Goal: Transaction & Acquisition: Purchase product/service

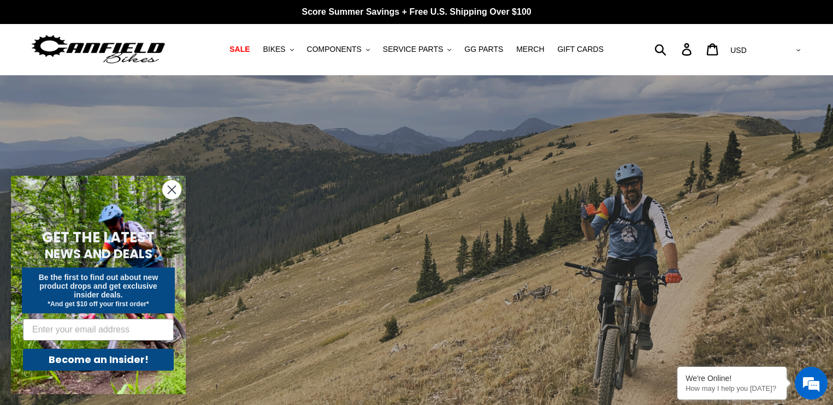
click at [171, 187] on circle "Close dialog" at bounding box center [172, 190] width 18 height 18
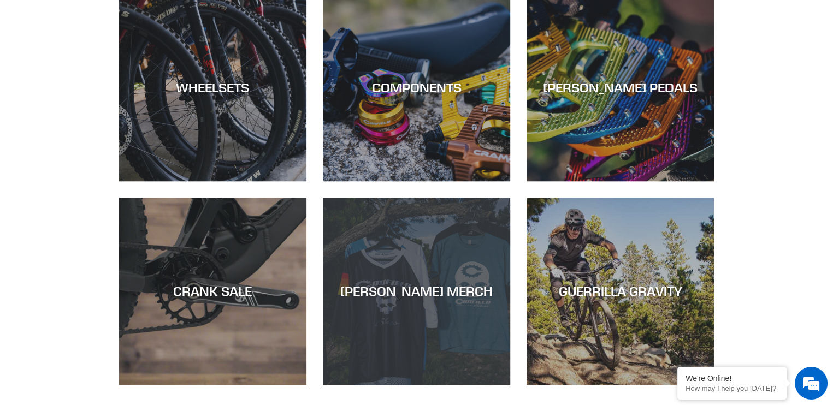
scroll to position [710, 0]
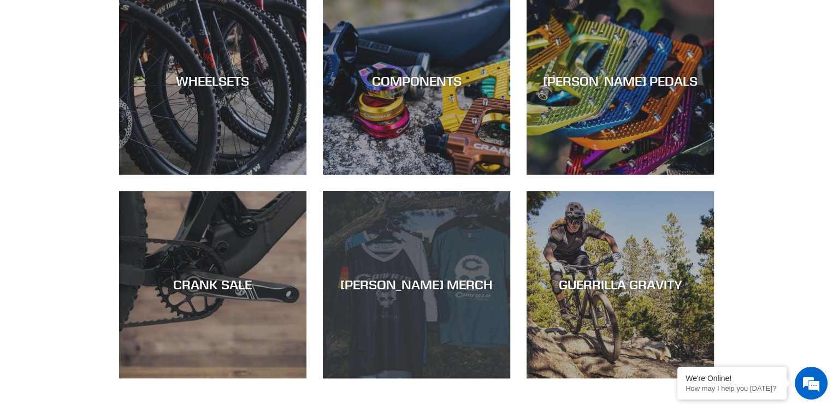
click at [430, 288] on div "[PERSON_NAME] MERCH" at bounding box center [416, 285] width 187 height 16
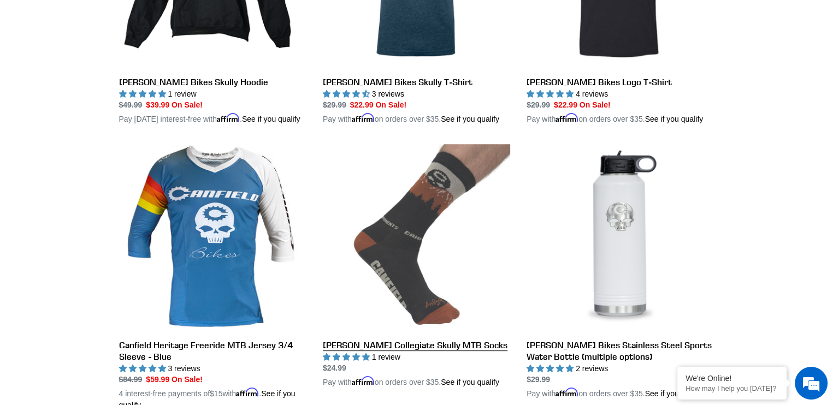
scroll to position [546, 0]
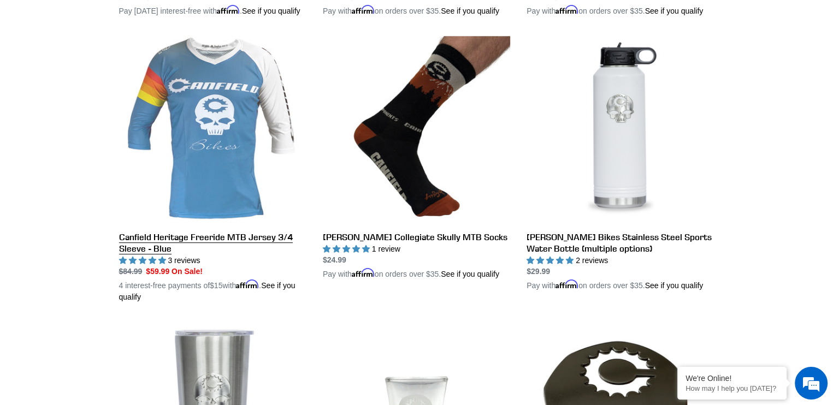
click at [192, 249] on link "Canfield Heritage Freeride MTB Jersey 3/4 Sleeve - Blue" at bounding box center [212, 169] width 187 height 267
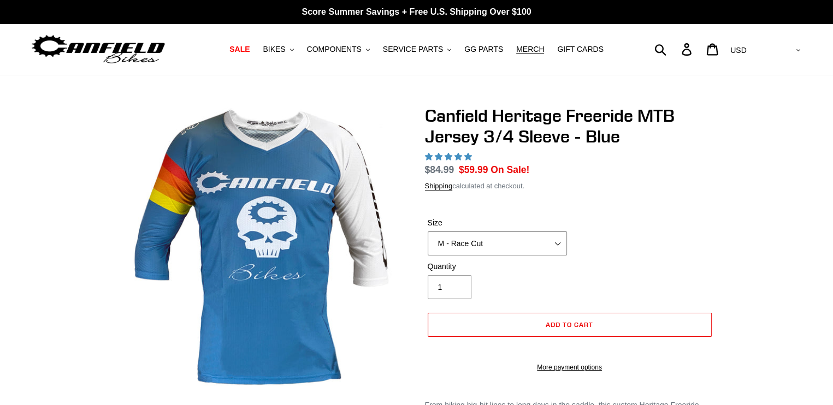
click at [489, 240] on select "S - Race Cut M - Race Cut L - Race Cut XL - Race Cut XXL - Race Cut S - Club Cu…" at bounding box center [497, 244] width 139 height 24
select select "highest-rating"
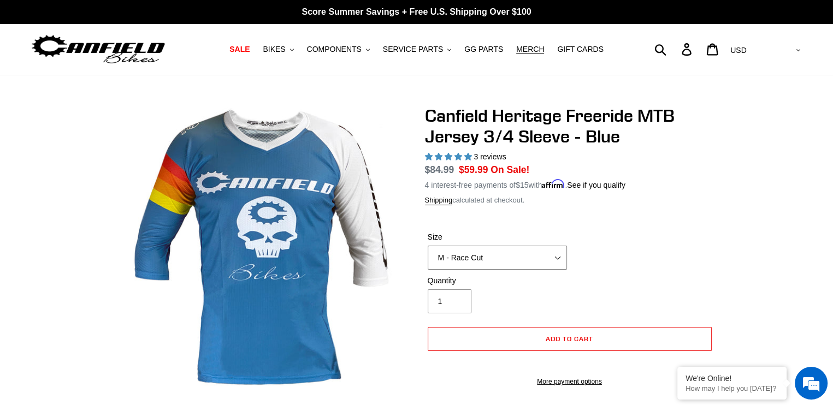
select select "XL - Club Cut"
click at [428, 246] on select "S - Race Cut M - Race Cut L - Race Cut XL - Race Cut XXL - Race Cut S - Club Cu…" at bounding box center [497, 258] width 139 height 24
